Goal: Obtain resource: Download file/media

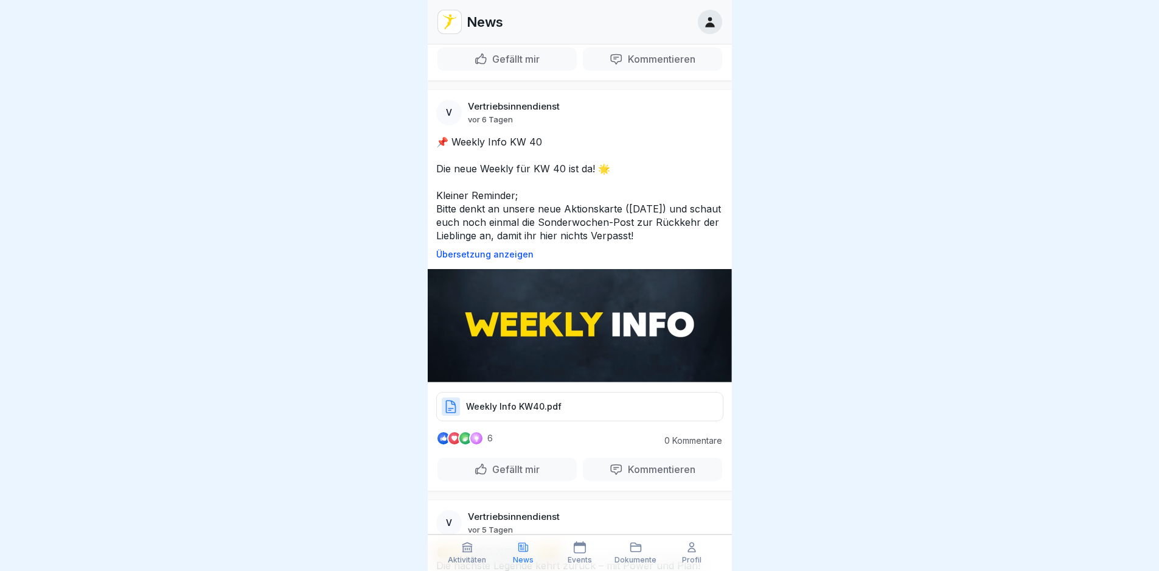
scroll to position [3347, 0]
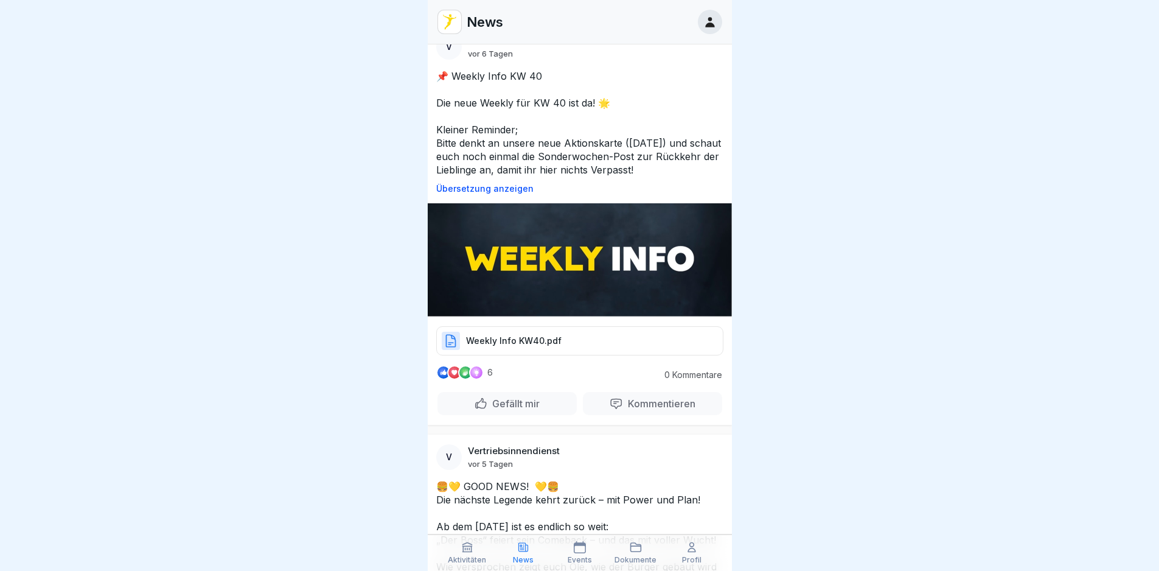
click at [557, 347] on p "Weekly Info KW40.pdf" at bounding box center [514, 341] width 96 height 12
click at [528, 347] on p "Weekly Info KW40.pdf" at bounding box center [514, 341] width 96 height 12
click at [637, 550] on icon at bounding box center [636, 547] width 12 height 12
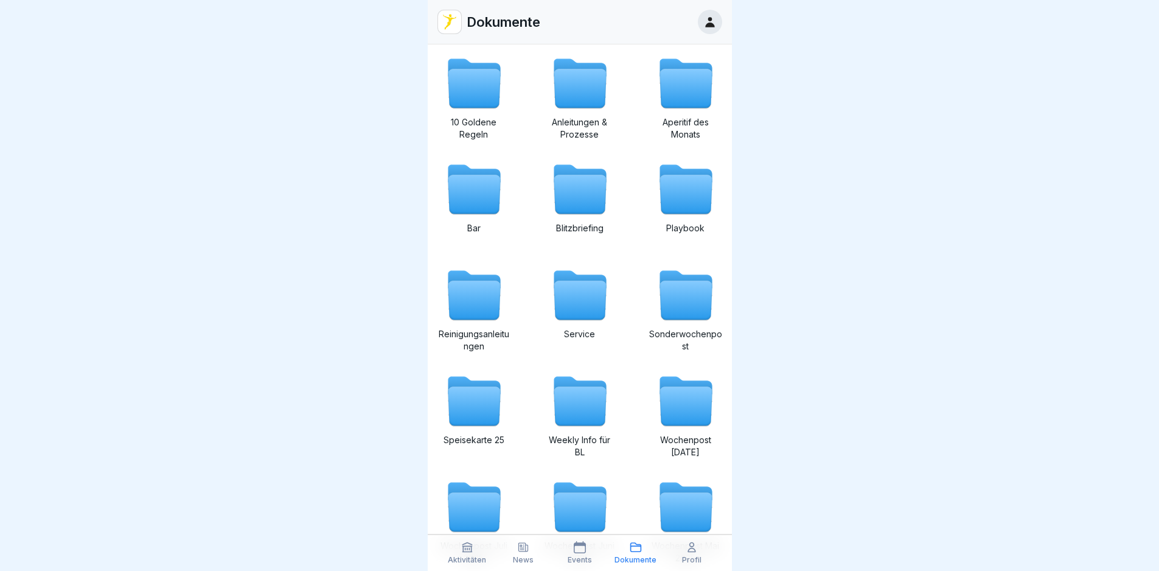
click at [483, 170] on icon at bounding box center [474, 174] width 52 height 18
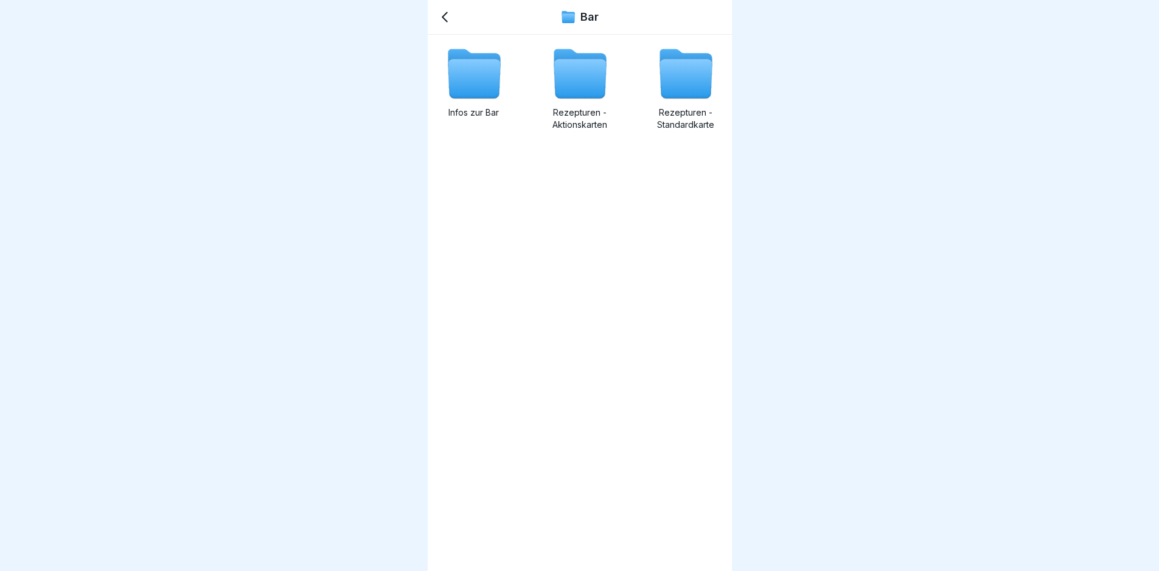
click at [671, 69] on icon at bounding box center [686, 79] width 52 height 39
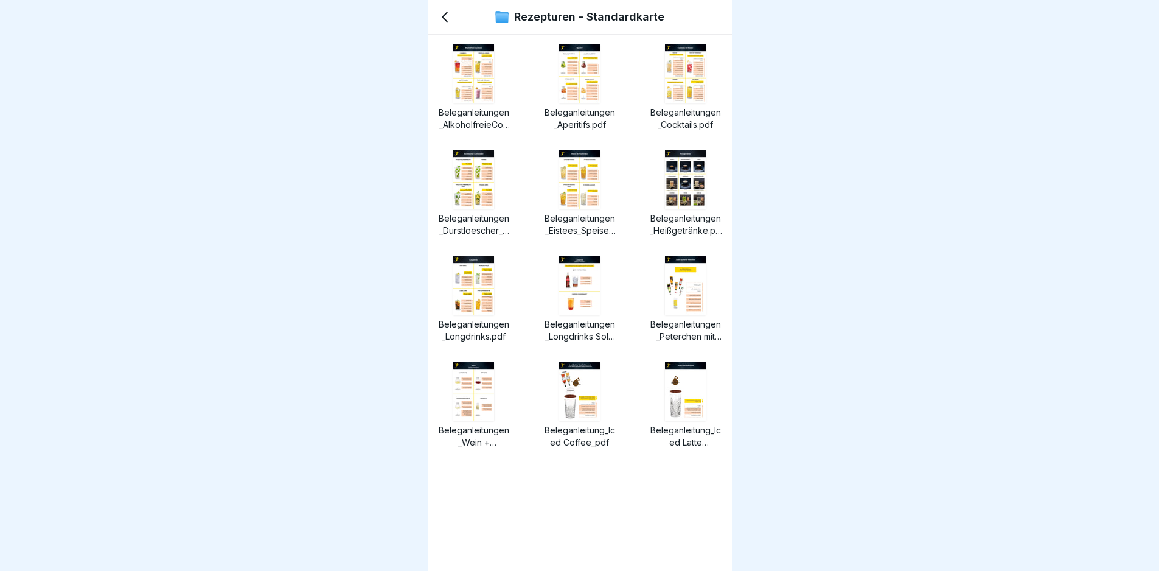
click at [578, 187] on img at bounding box center [579, 179] width 41 height 58
click at [483, 402] on img at bounding box center [473, 391] width 41 height 58
click at [483, 168] on img at bounding box center [473, 179] width 41 height 58
click at [561, 80] on img at bounding box center [579, 73] width 41 height 58
